Goal: Check status: Check status

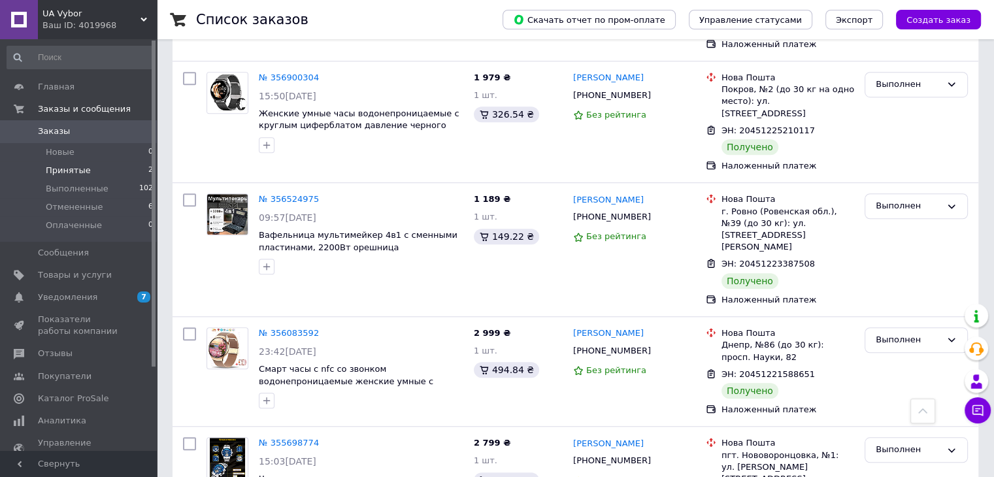
scroll to position [981, 0]
click at [106, 167] on li "Принятые 2" at bounding box center [80, 170] width 161 height 18
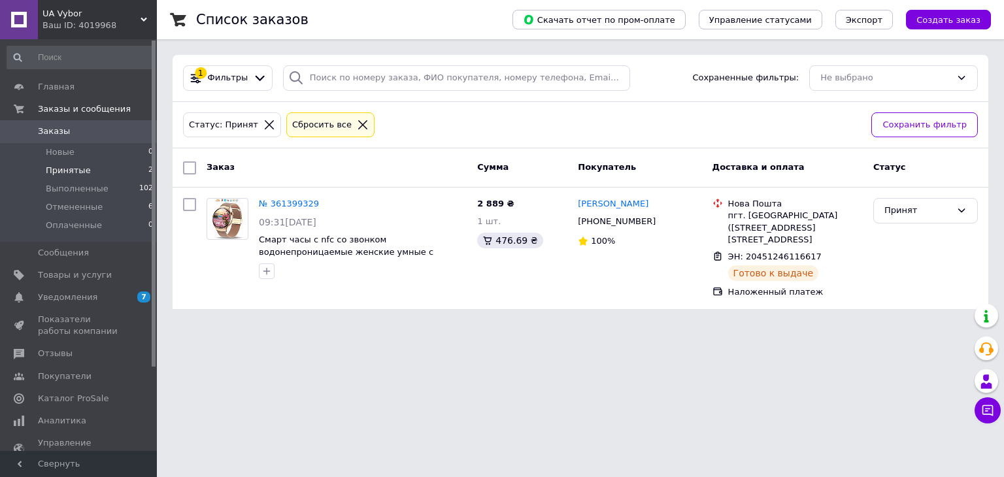
click at [357, 127] on icon at bounding box center [363, 125] width 12 height 12
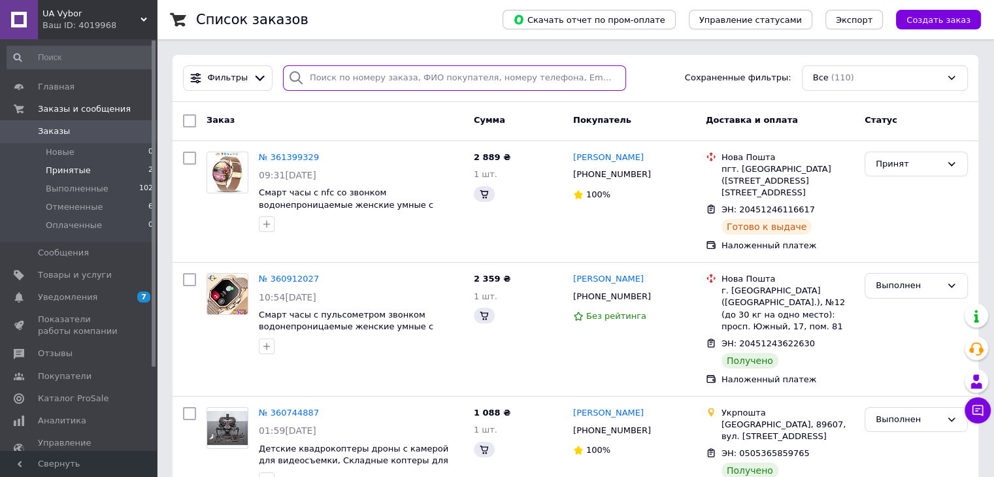
click at [373, 83] on input "search" at bounding box center [454, 77] width 343 height 25
paste input "360905741"
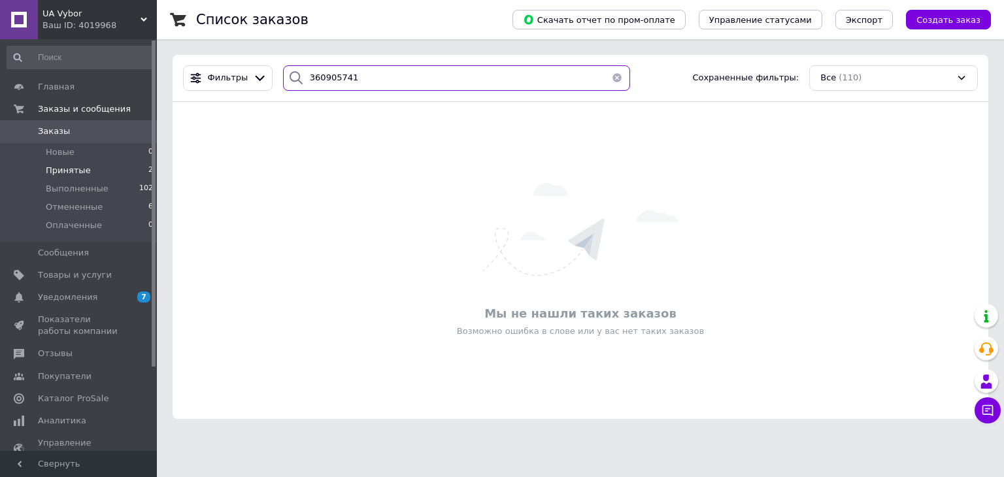
type input "360905741"
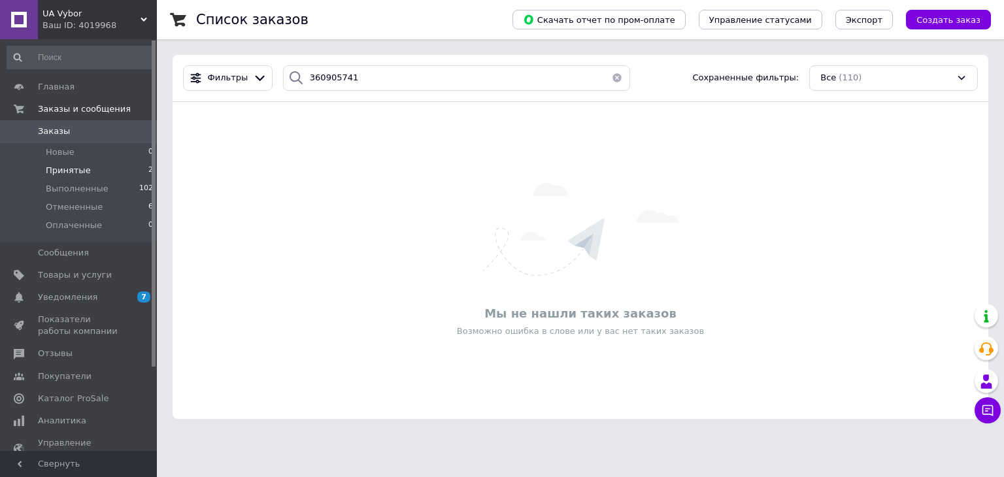
click at [613, 75] on button "button" at bounding box center [617, 77] width 26 height 25
